Goal: Information Seeking & Learning: Compare options

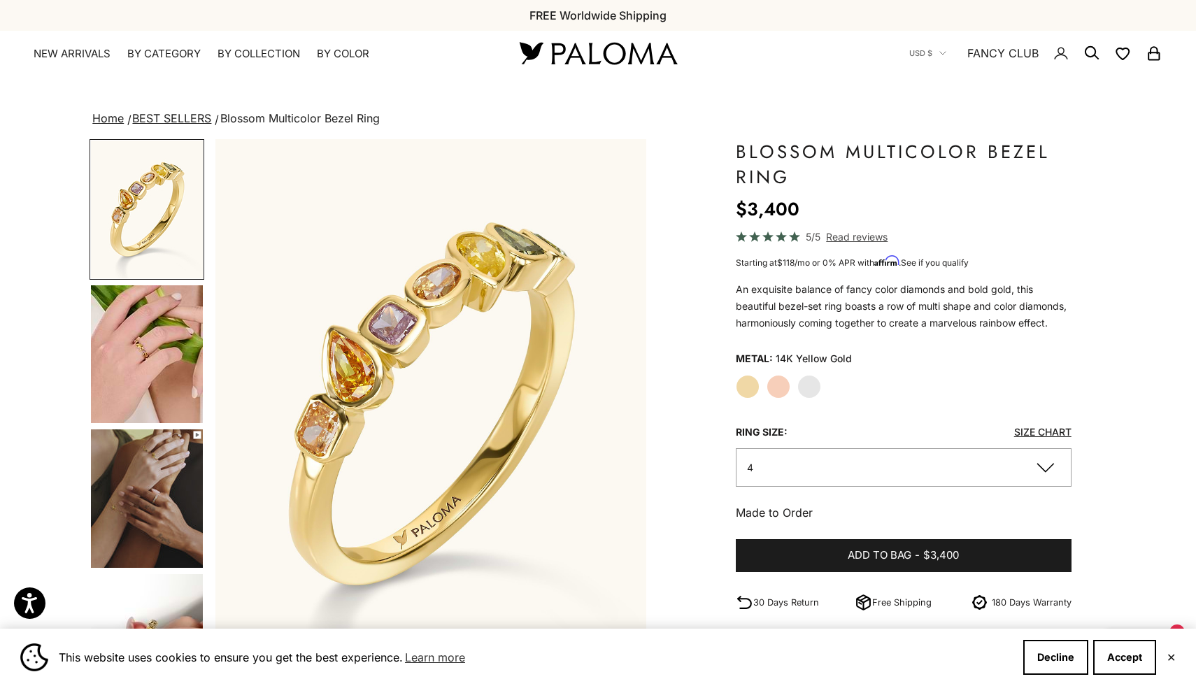
click at [169, 350] on img "Go to item 5" at bounding box center [147, 354] width 112 height 138
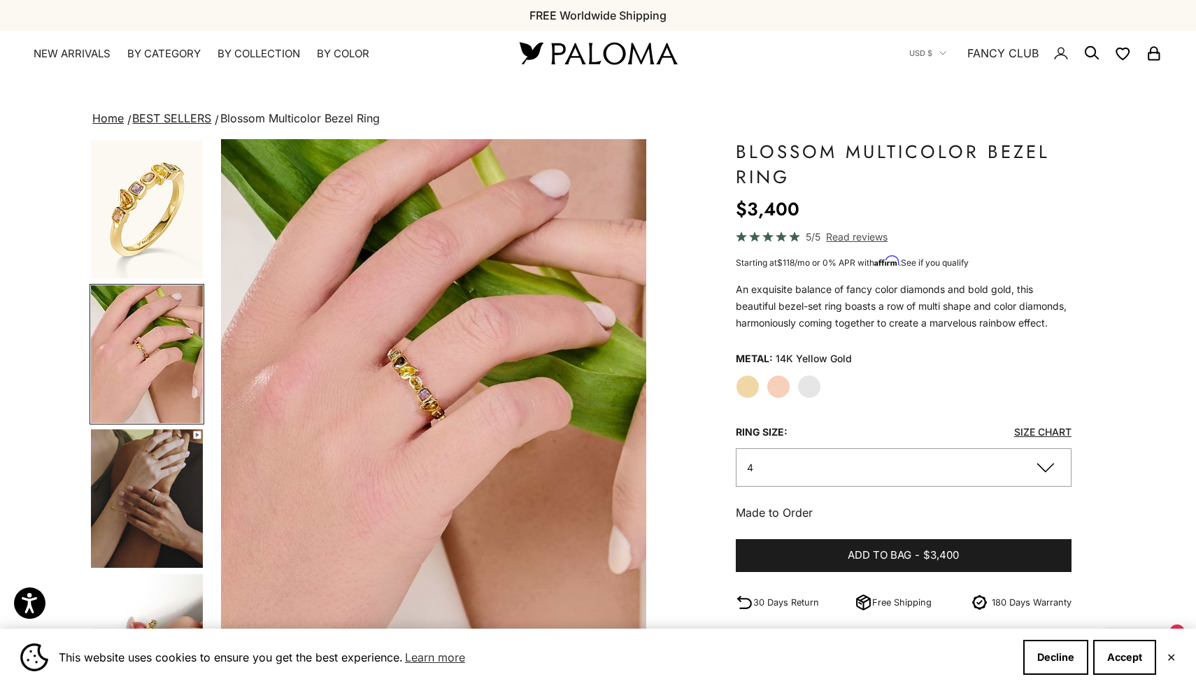
scroll to position [0, 447]
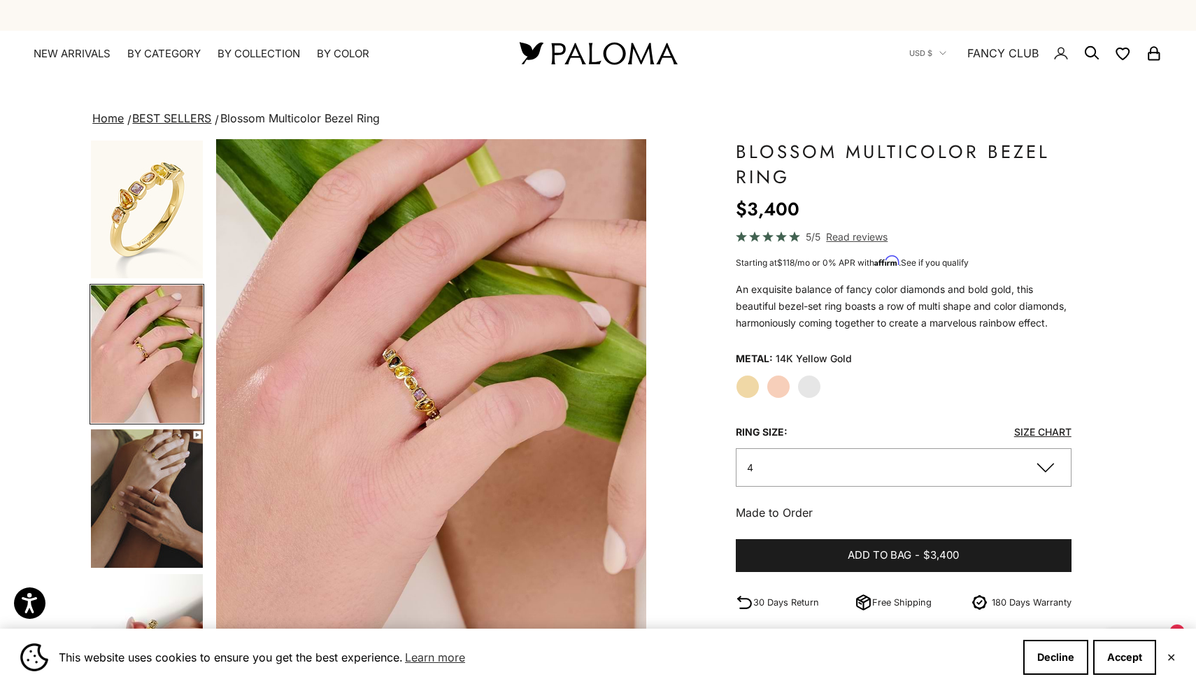
click at [155, 448] on img "Go to item 6" at bounding box center [147, 499] width 112 height 139
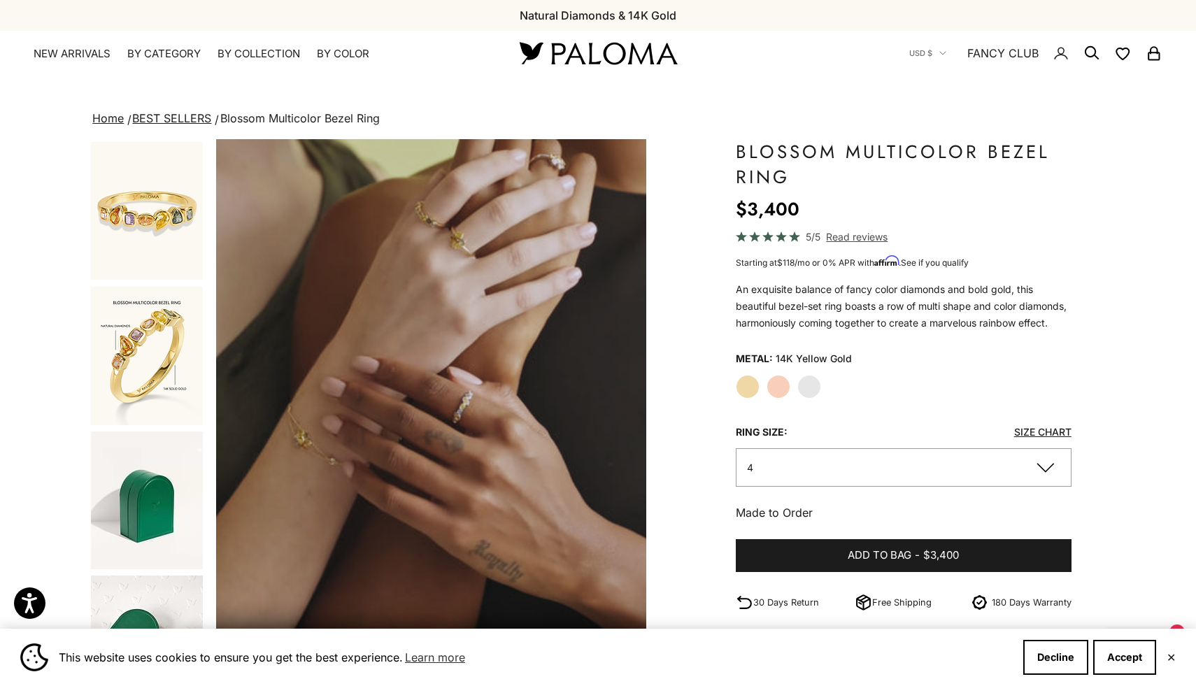
scroll to position [744, 0]
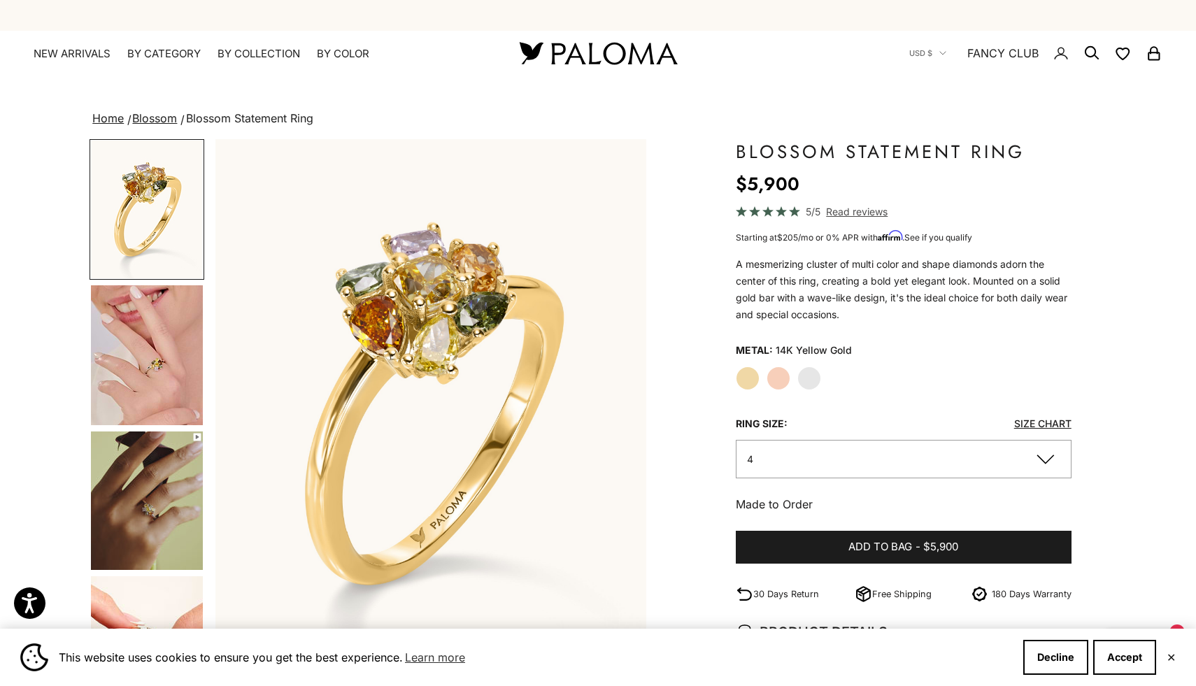
click at [149, 370] on img "Go to item 4" at bounding box center [147, 355] width 112 height 140
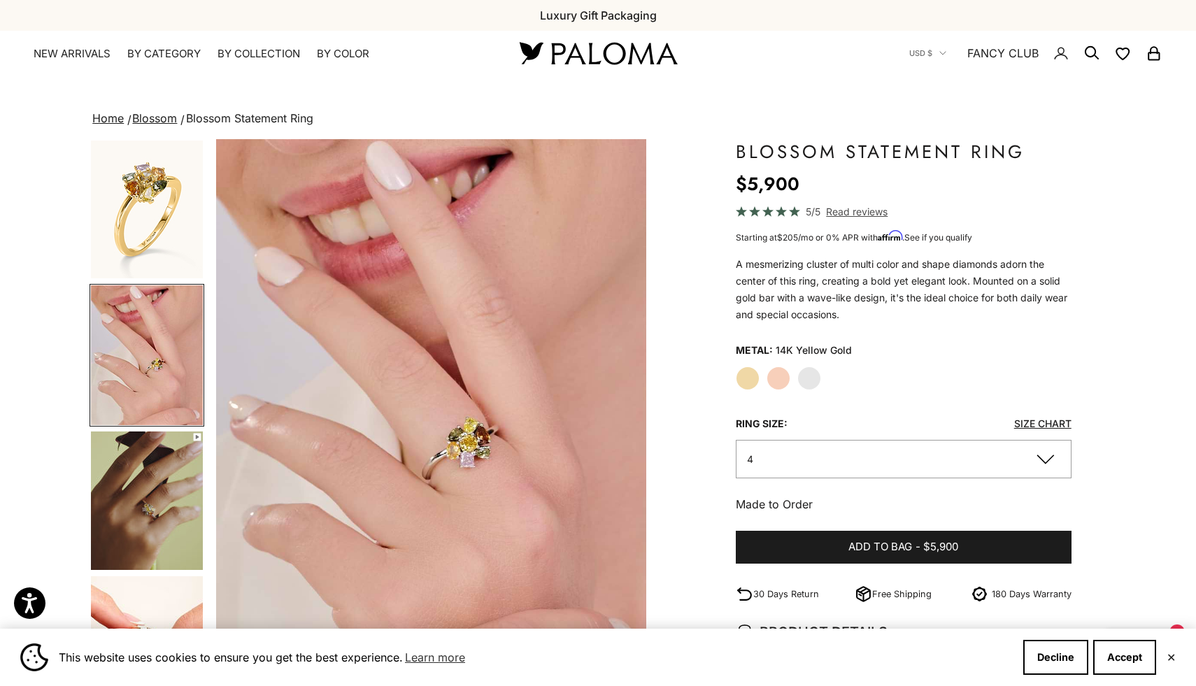
scroll to position [0, 447]
click at [184, 500] on img "Go to item 5" at bounding box center [147, 501] width 112 height 139
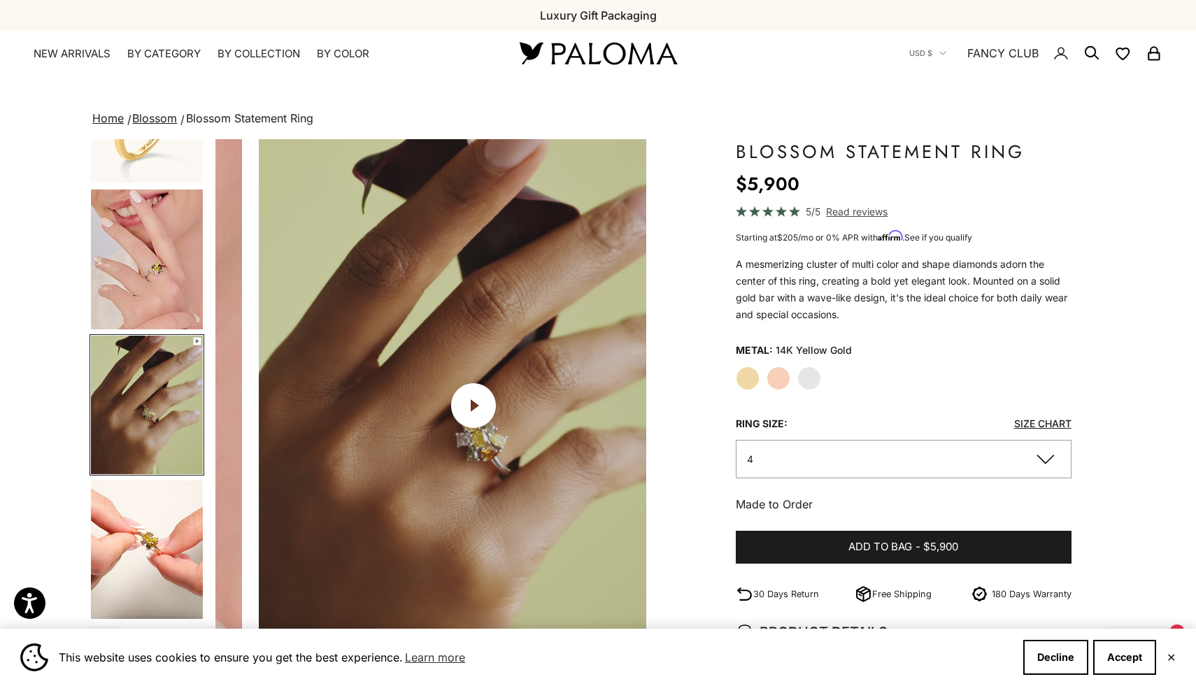
scroll to position [0, 894]
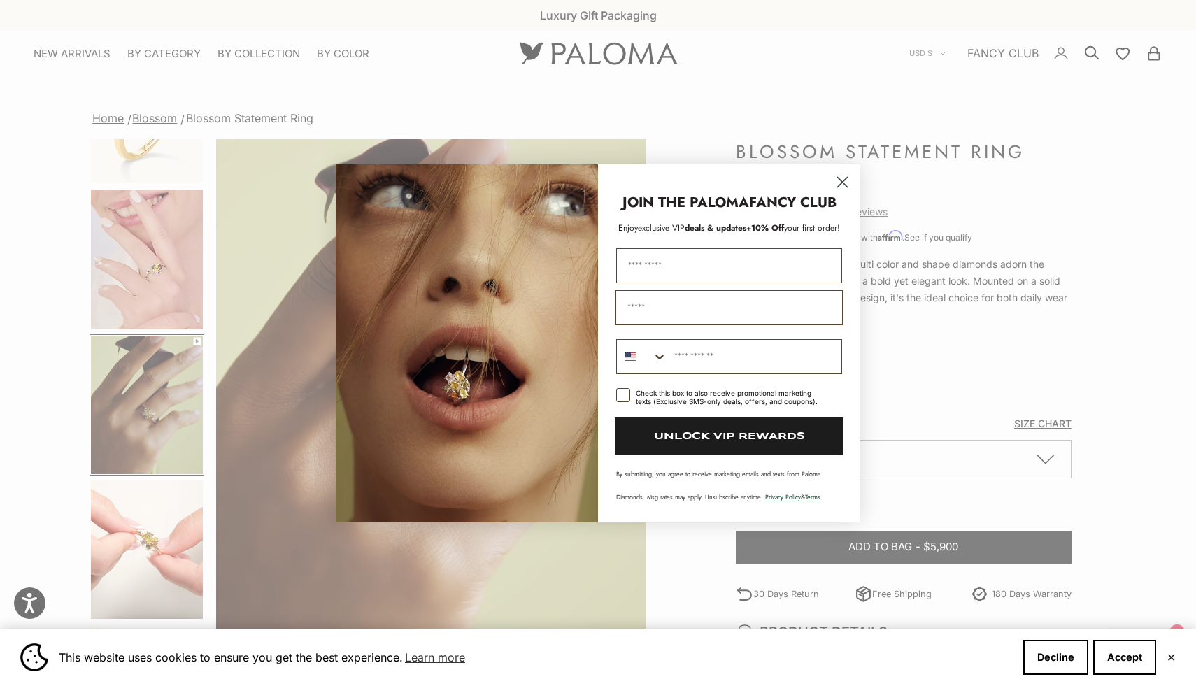
click at [846, 180] on circle "Close dialog" at bounding box center [842, 181] width 23 height 23
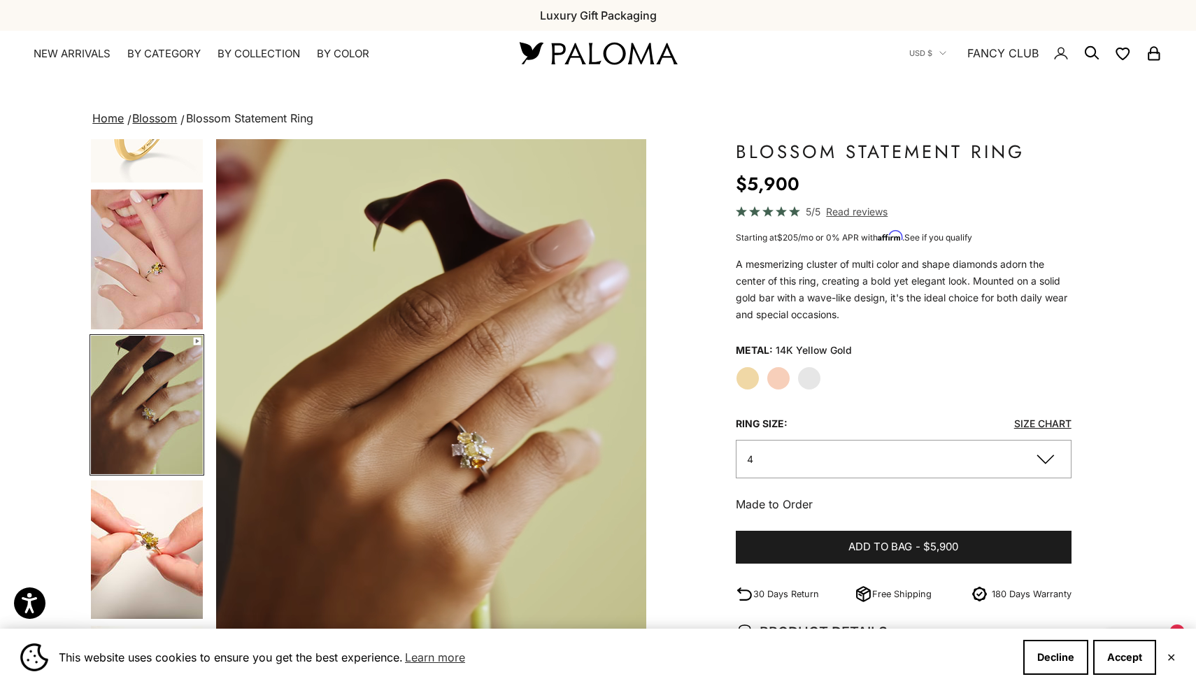
click at [770, 378] on label "Rose Gold" at bounding box center [779, 379] width 24 height 24
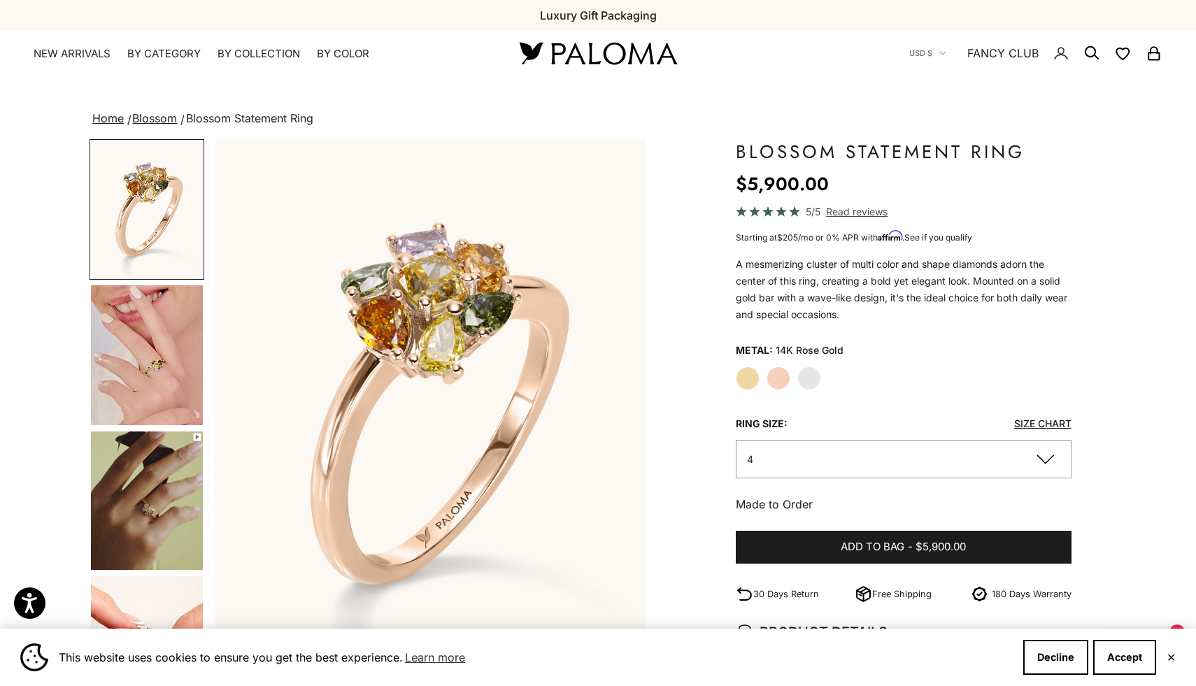
click at [812, 378] on label "White Gold" at bounding box center [809, 379] width 24 height 24
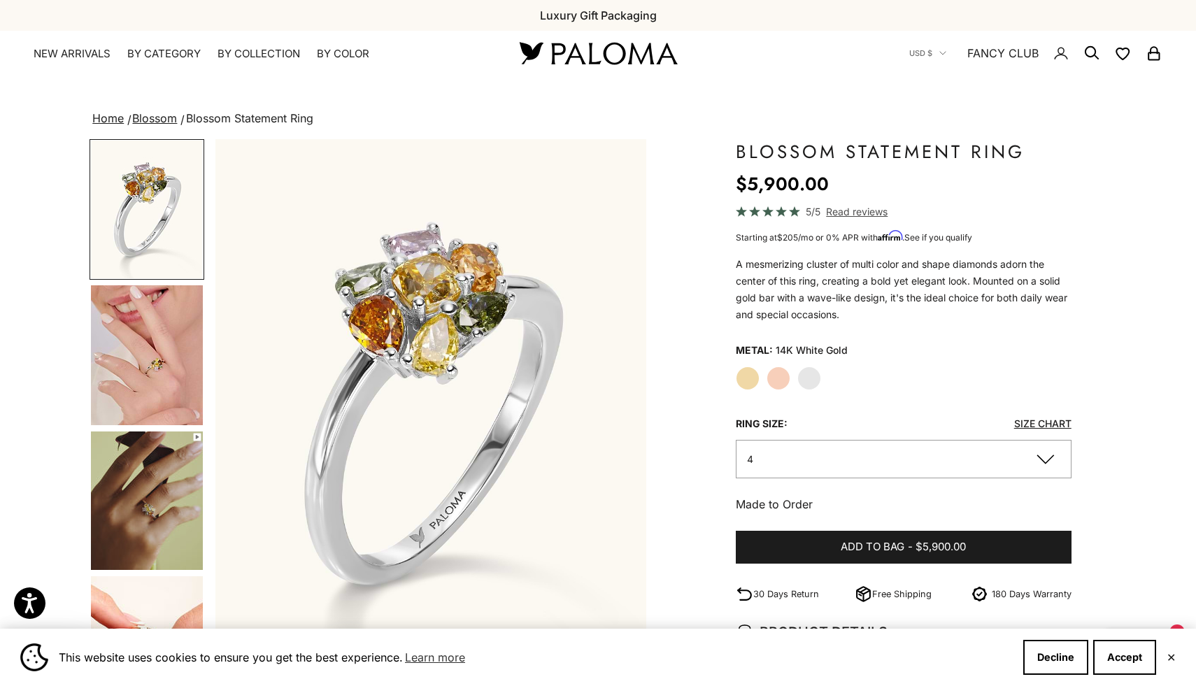
click at [780, 377] on label "Rose Gold" at bounding box center [779, 379] width 24 height 24
